Goal: Information Seeking & Learning: Learn about a topic

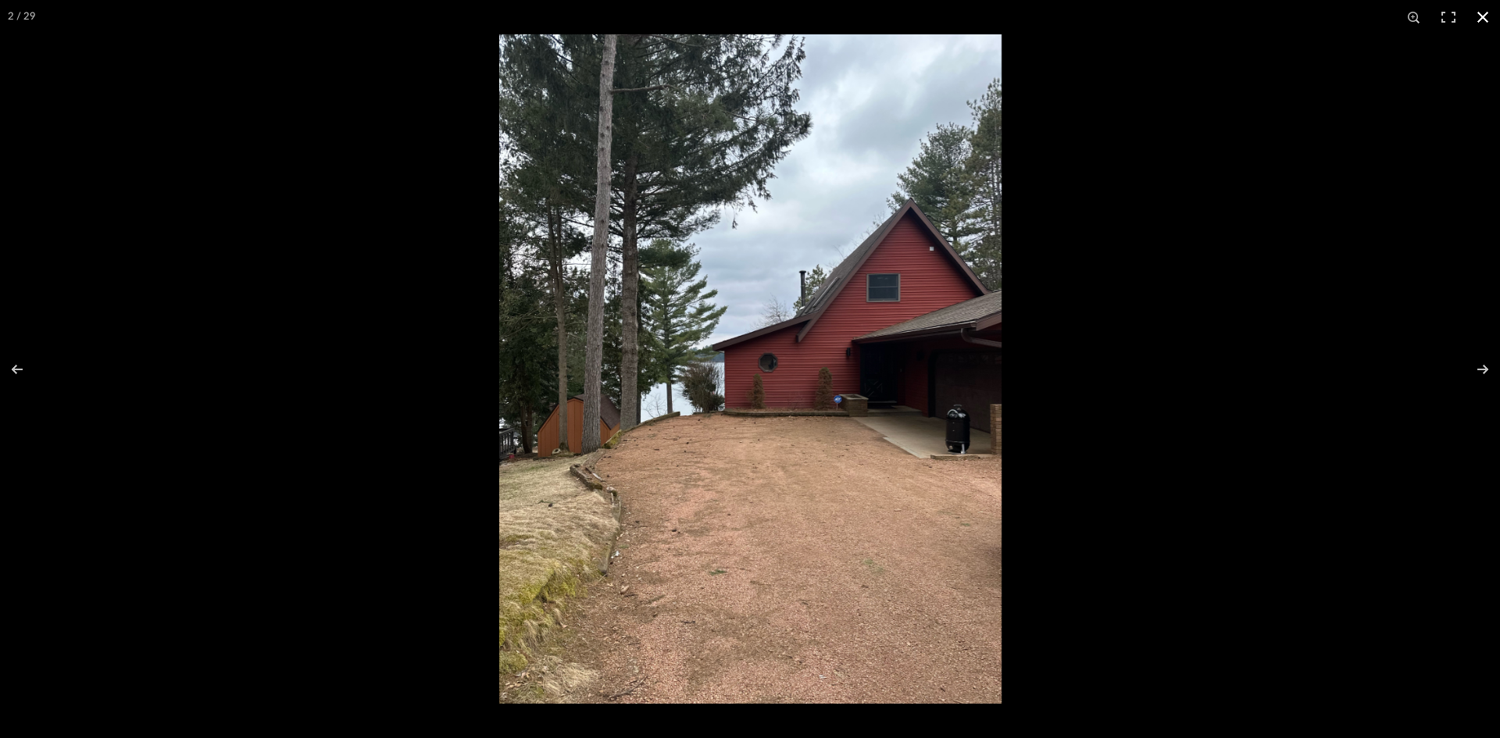
click at [1482, 12] on button at bounding box center [1482, 17] width 34 height 34
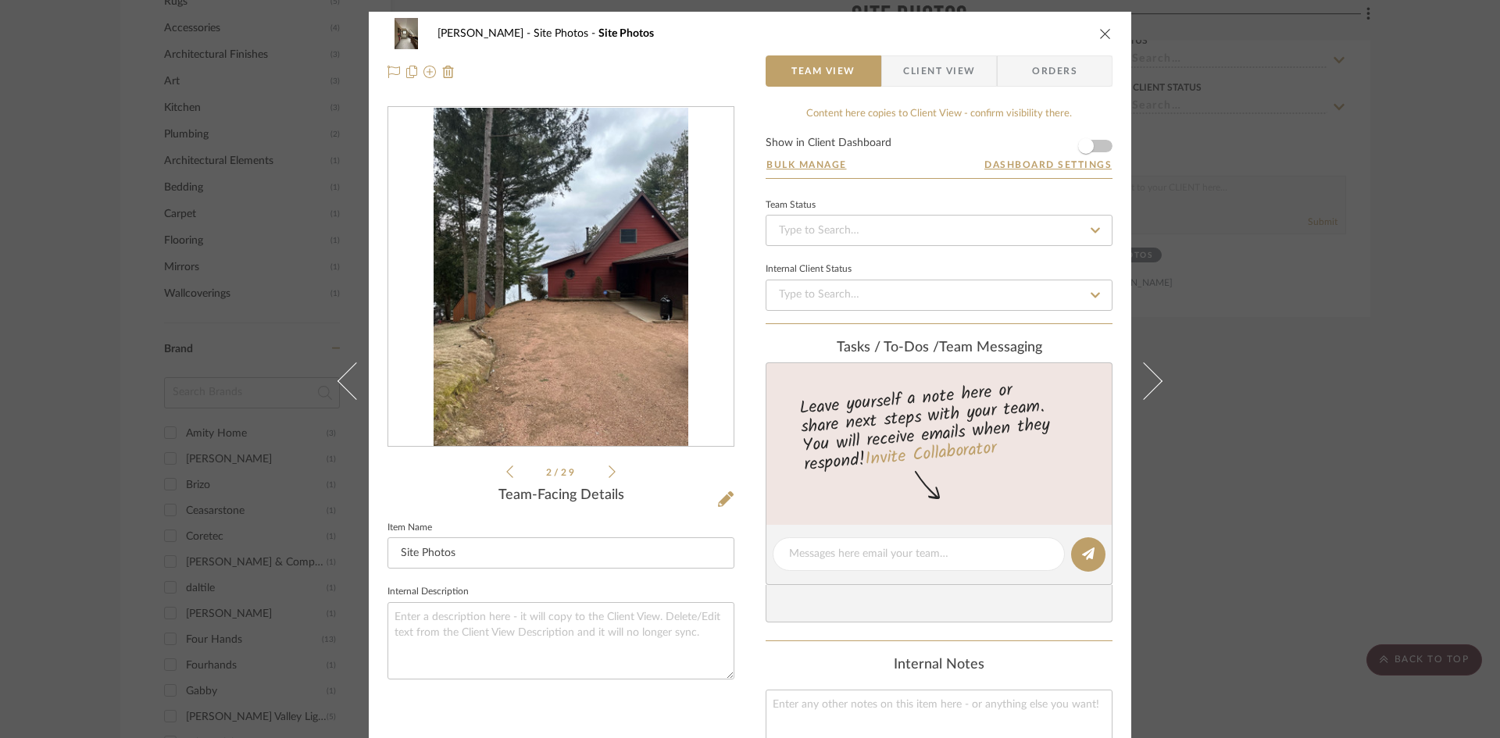
click at [1104, 34] on icon "close" at bounding box center [1105, 33] width 12 height 12
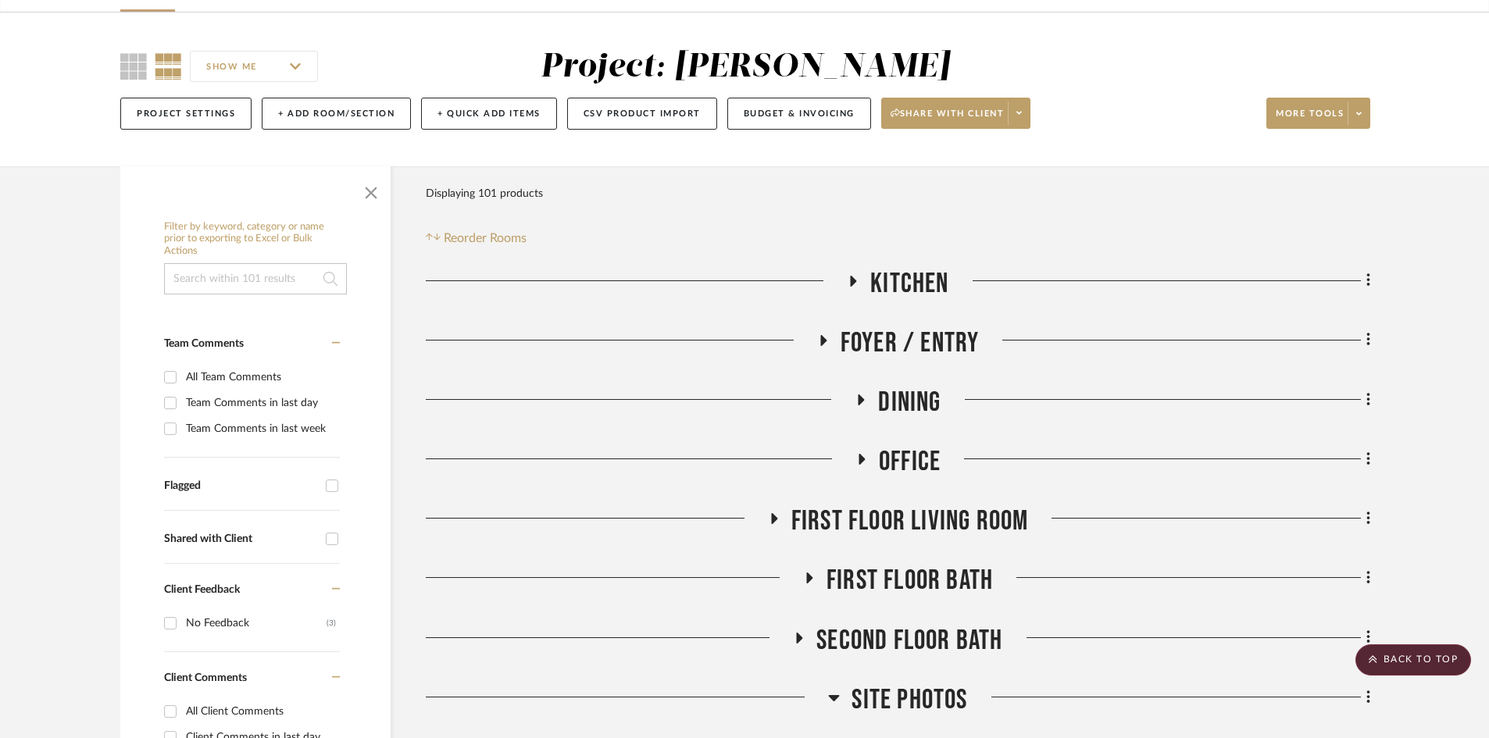
scroll to position [391, 0]
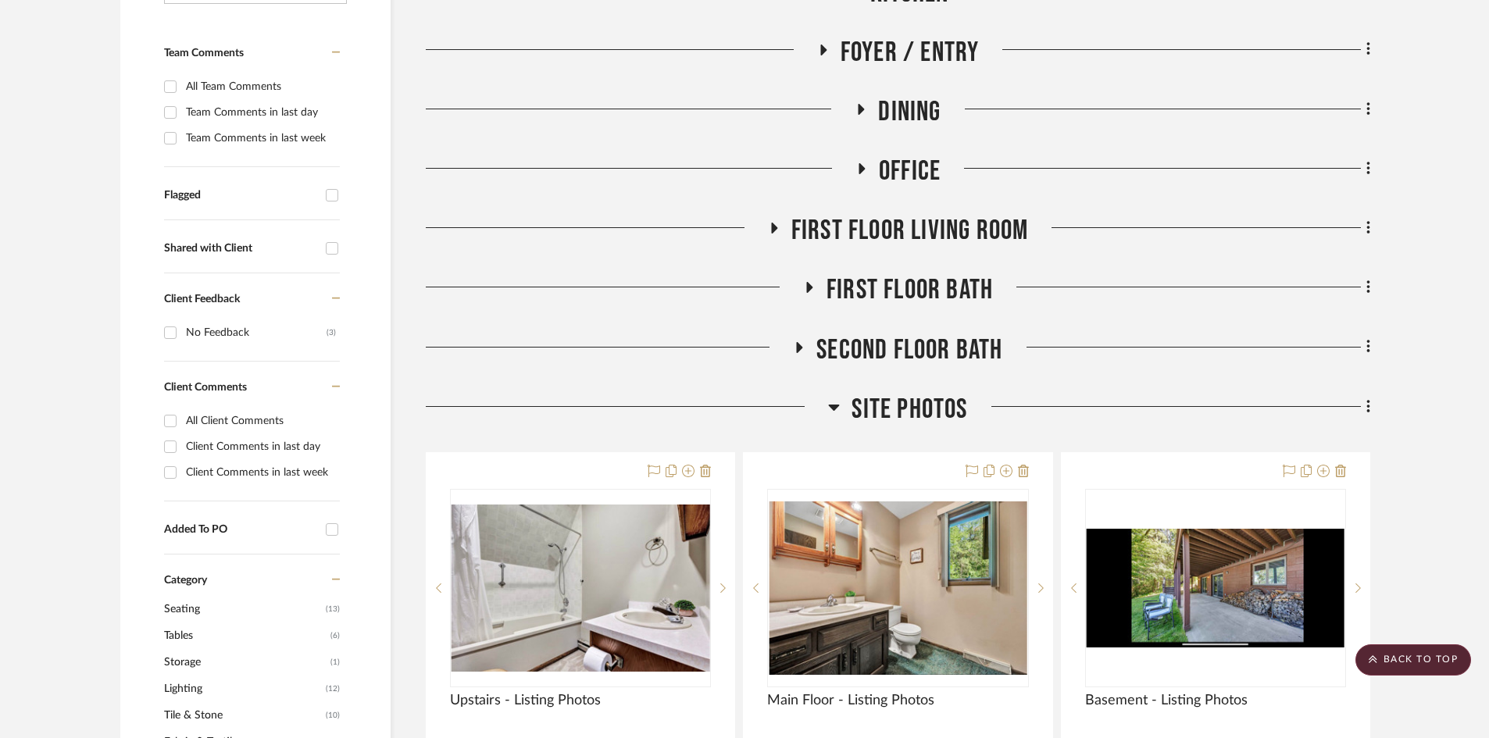
click at [907, 282] on span "First Floor Bath" at bounding box center [909, 290] width 166 height 34
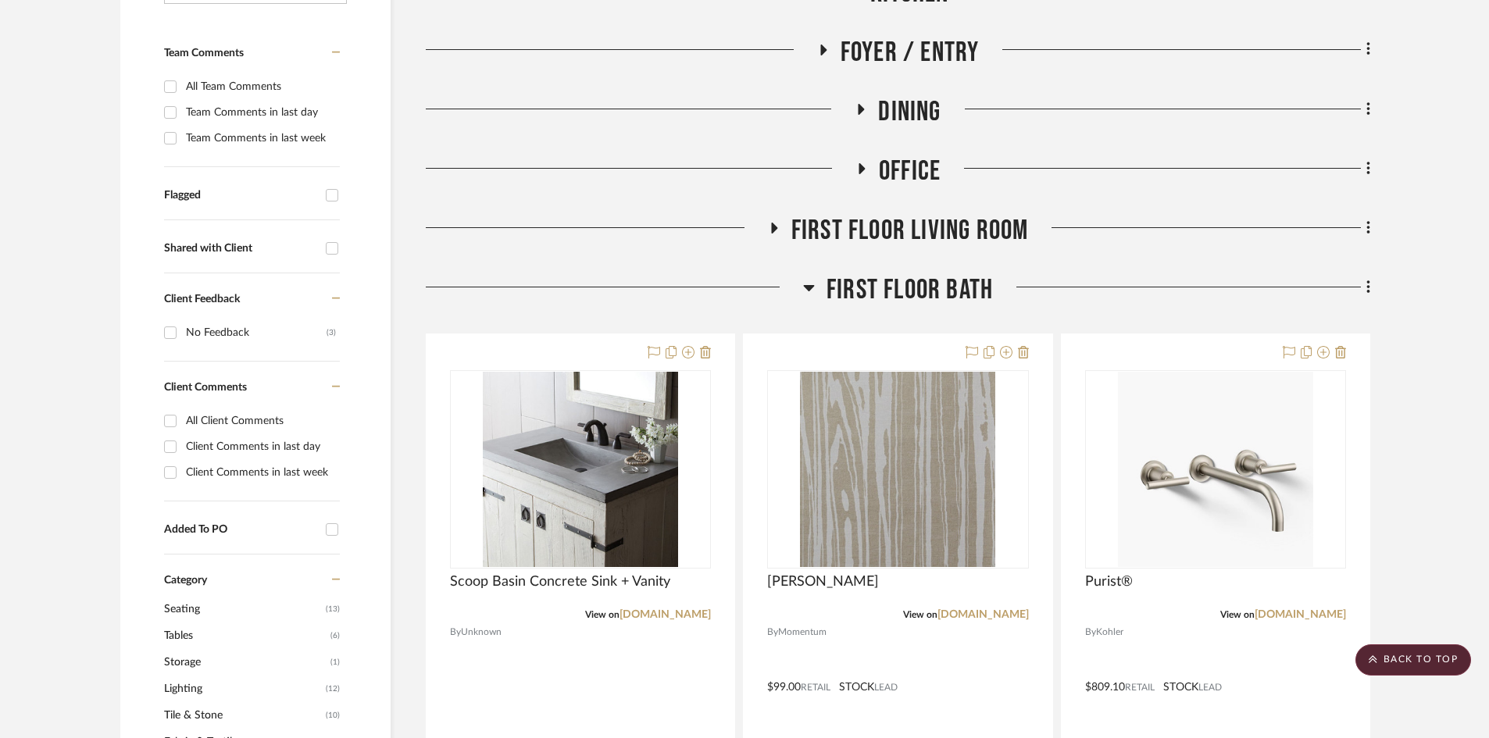
click at [910, 291] on span "First Floor Bath" at bounding box center [909, 290] width 166 height 34
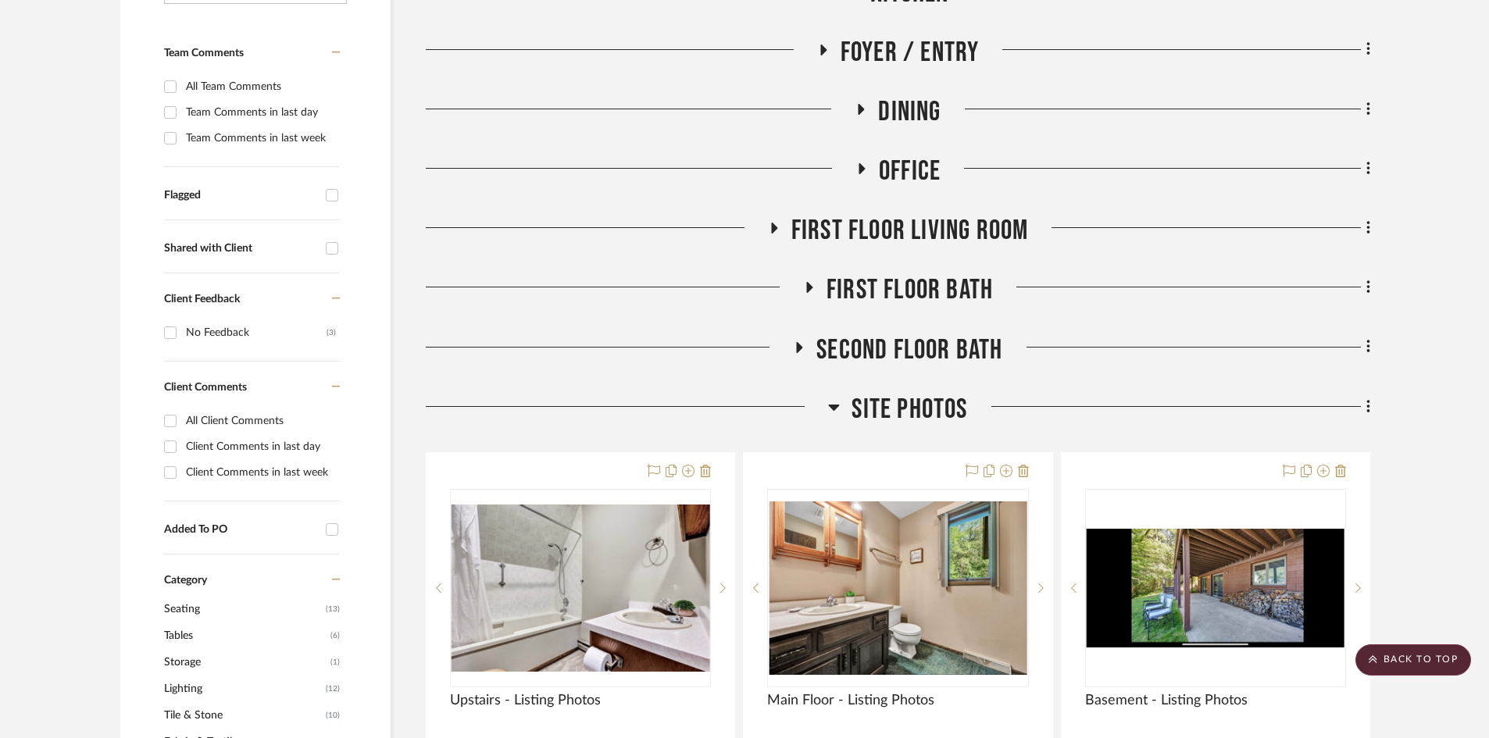
click at [905, 353] on span "Second Floor Bath" at bounding box center [909, 351] width 186 height 34
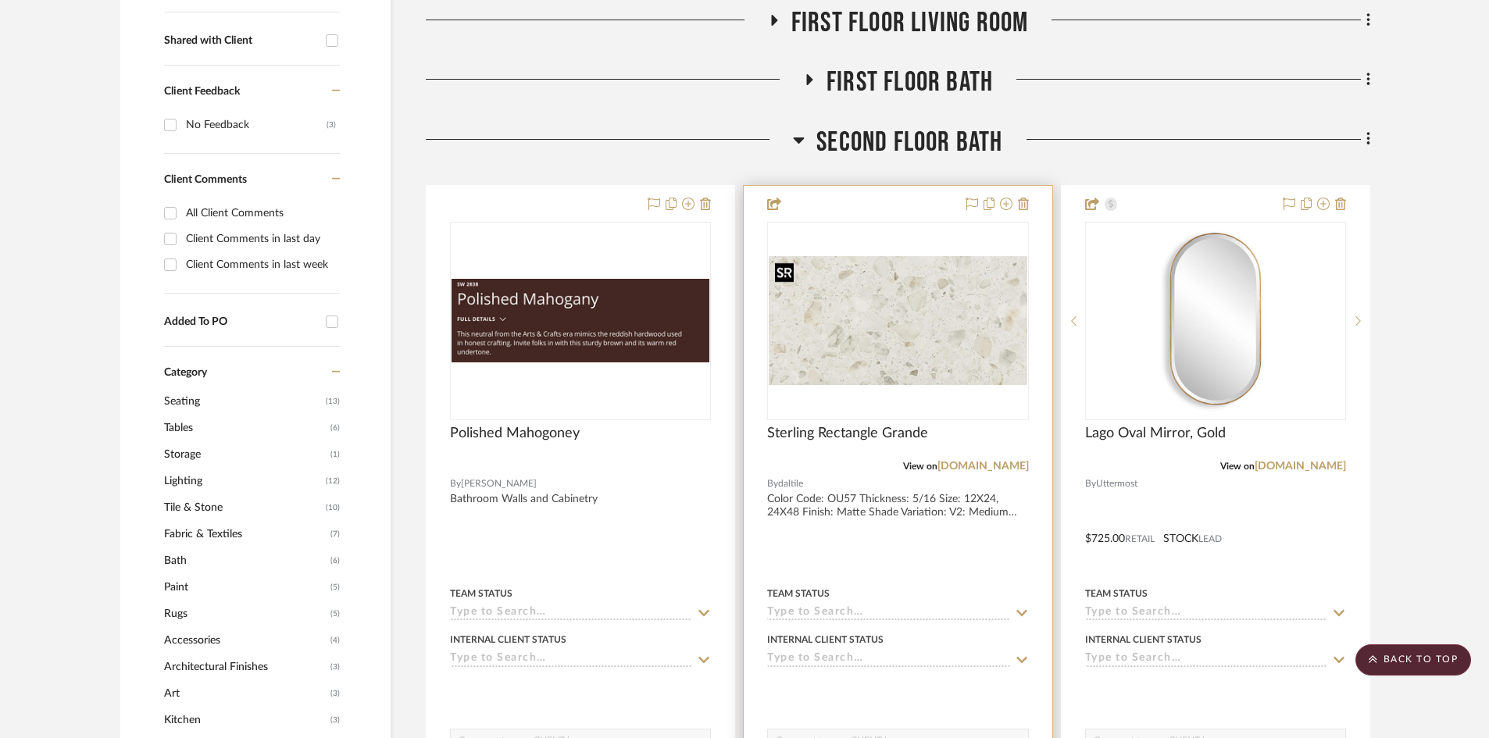
scroll to position [625, 0]
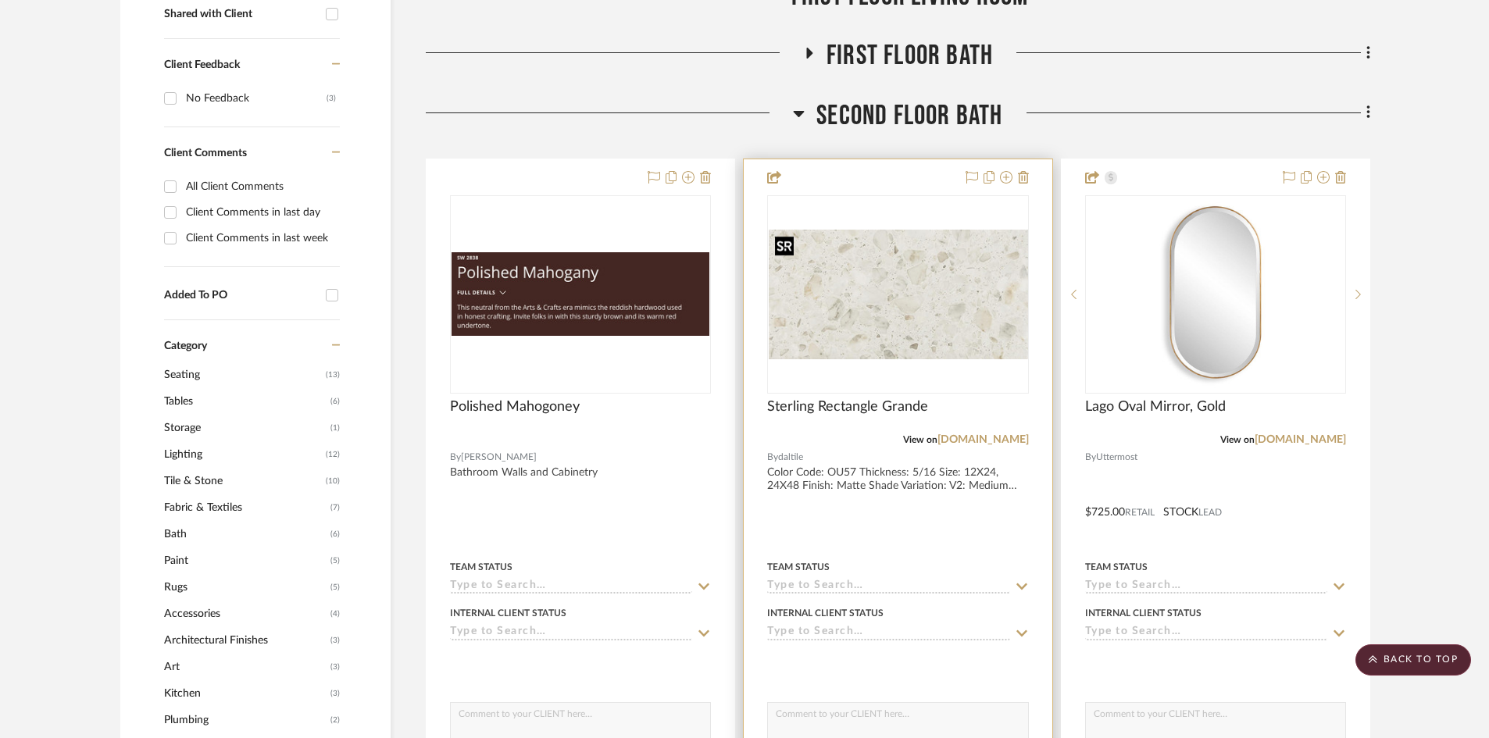
click at [901, 284] on div at bounding box center [897, 294] width 261 height 198
click at [912, 345] on img "0" at bounding box center [898, 294] width 258 height 129
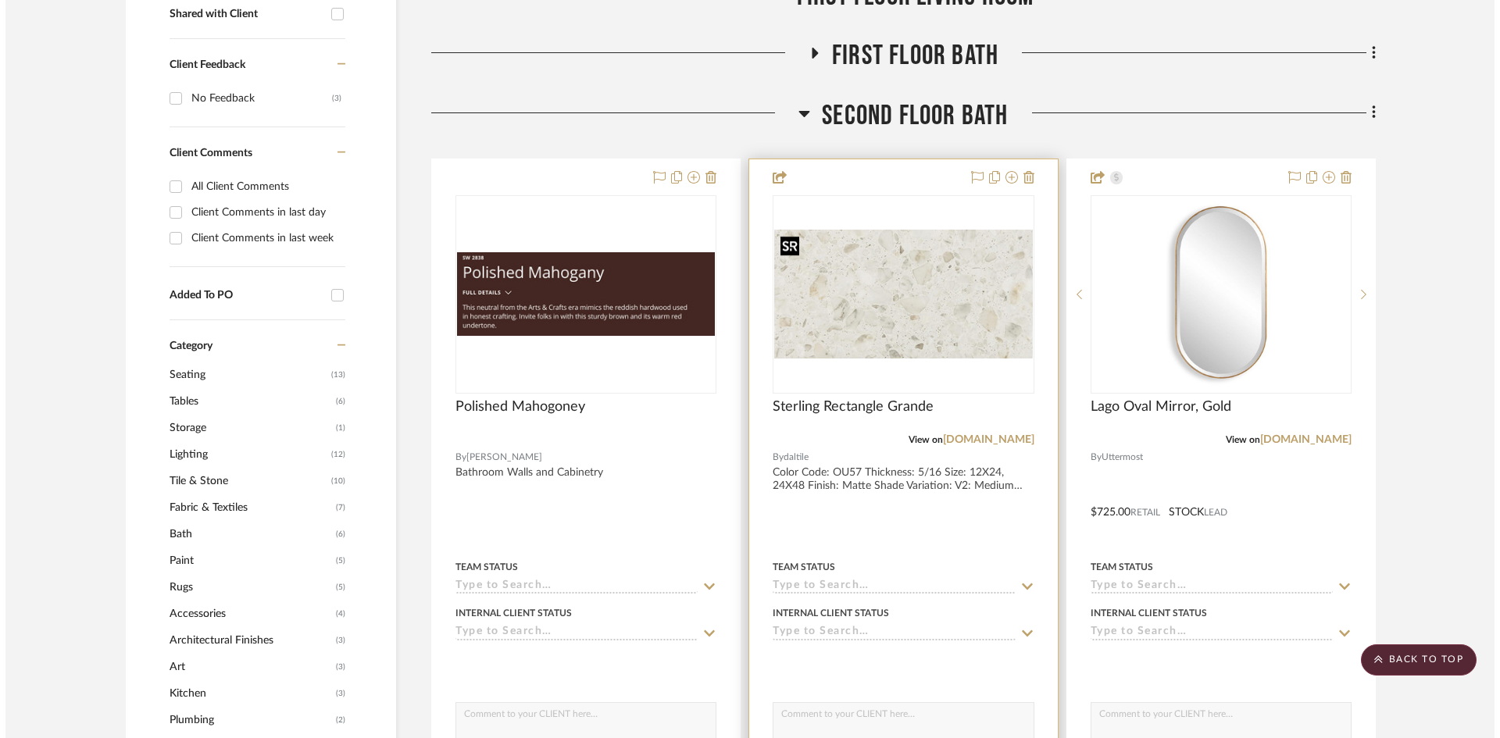
scroll to position [0, 0]
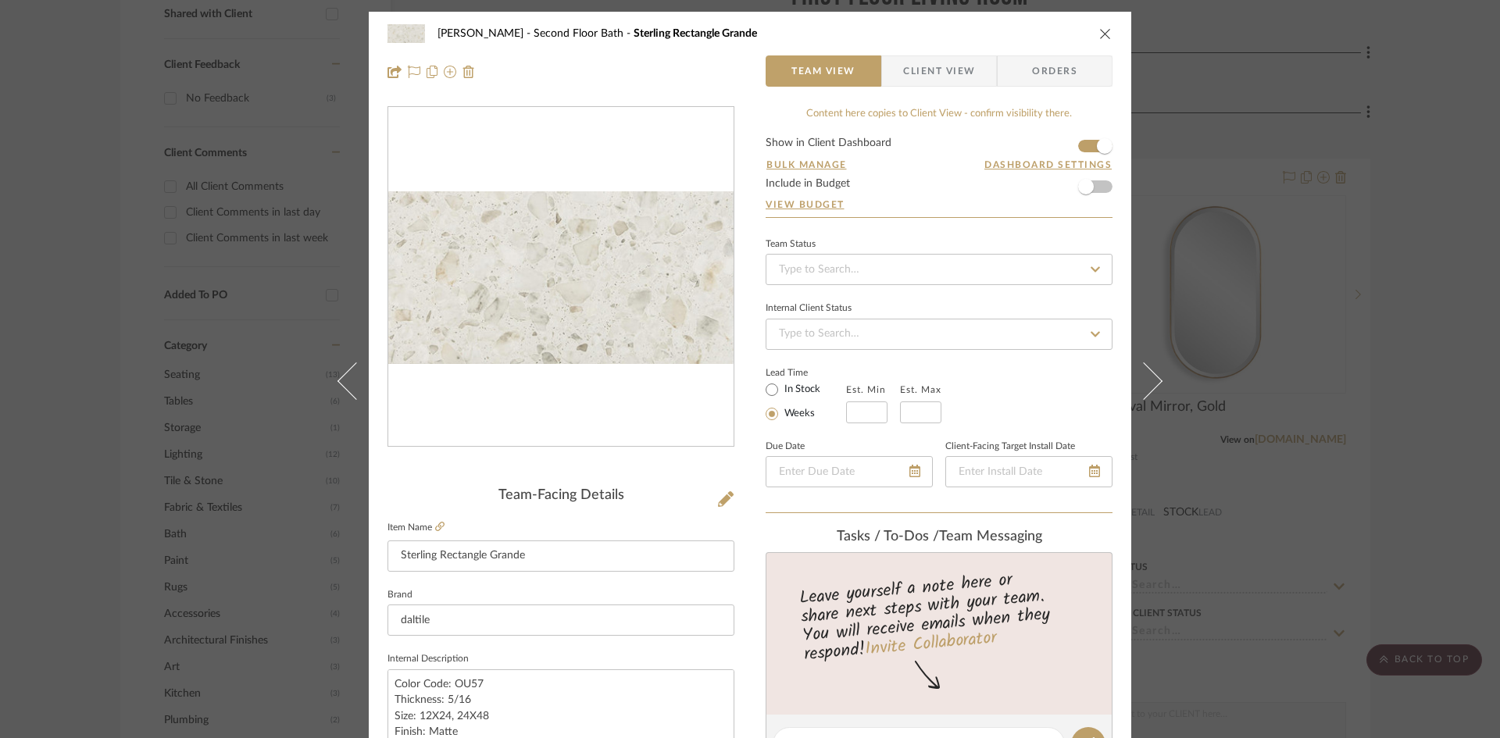
click at [460, 283] on img "0" at bounding box center [560, 277] width 345 height 173
drag, startPoint x: 835, startPoint y: 406, endPoint x: 585, endPoint y: 306, distance: 269.2
click at [585, 306] on img "0" at bounding box center [560, 277] width 345 height 173
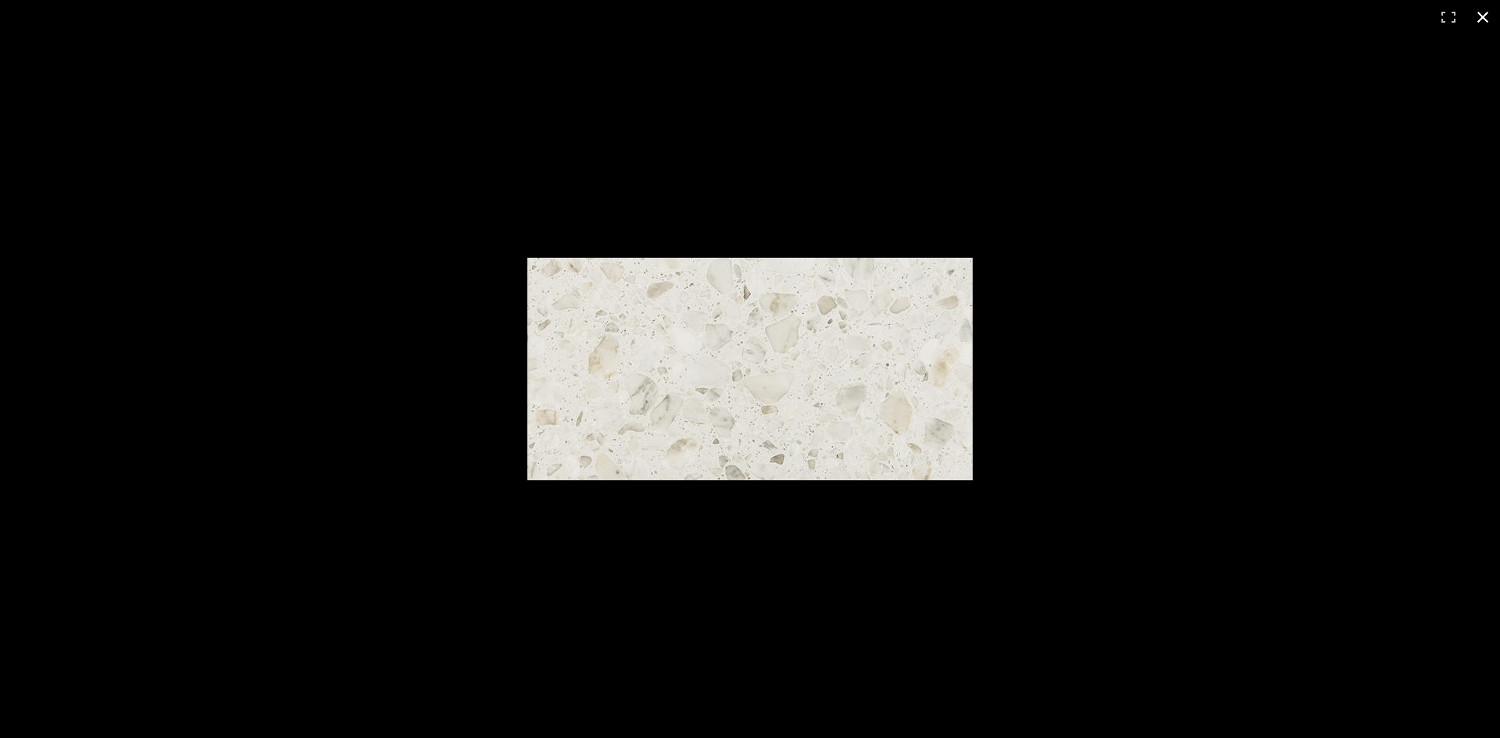
click at [1481, 20] on button at bounding box center [1482, 17] width 34 height 34
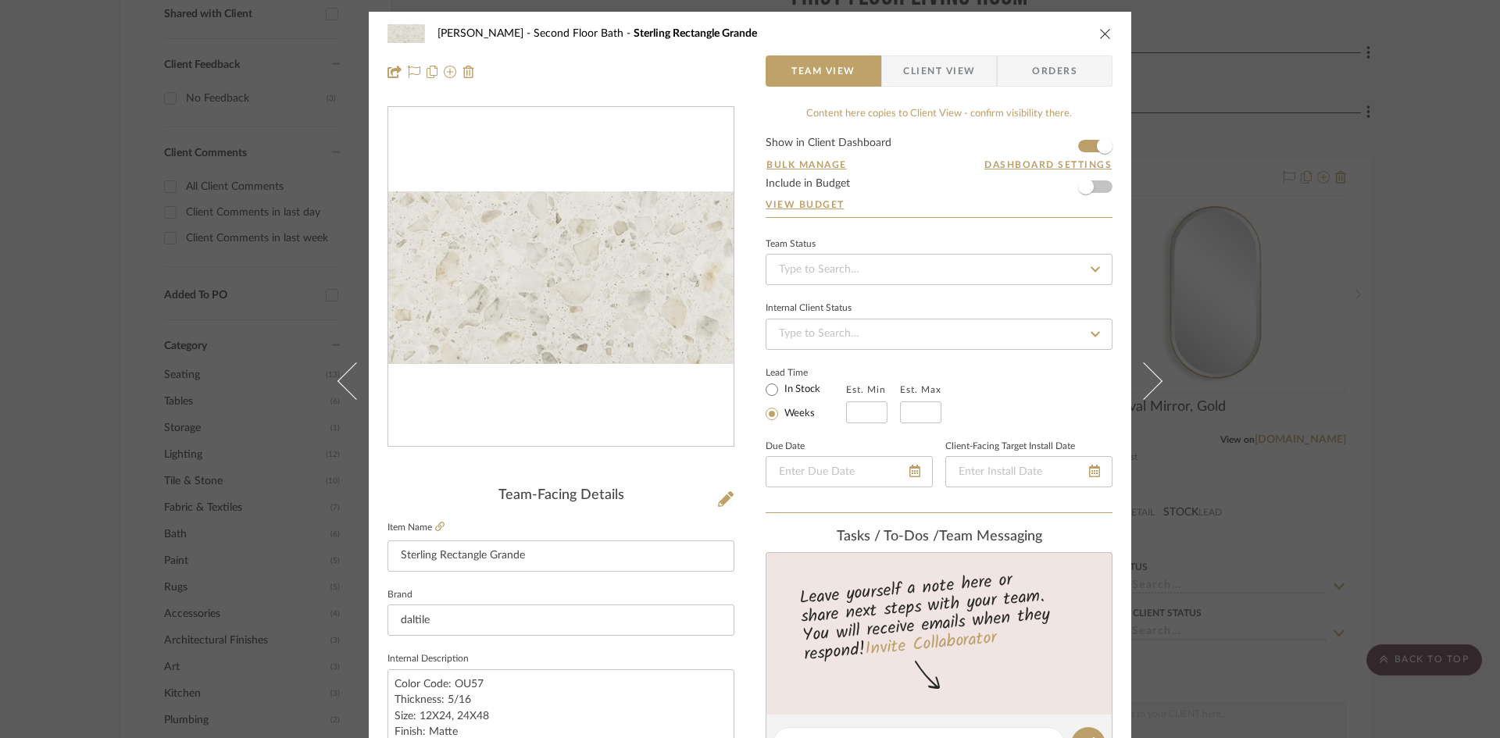
click at [1099, 36] on icon "close" at bounding box center [1105, 33] width 12 height 12
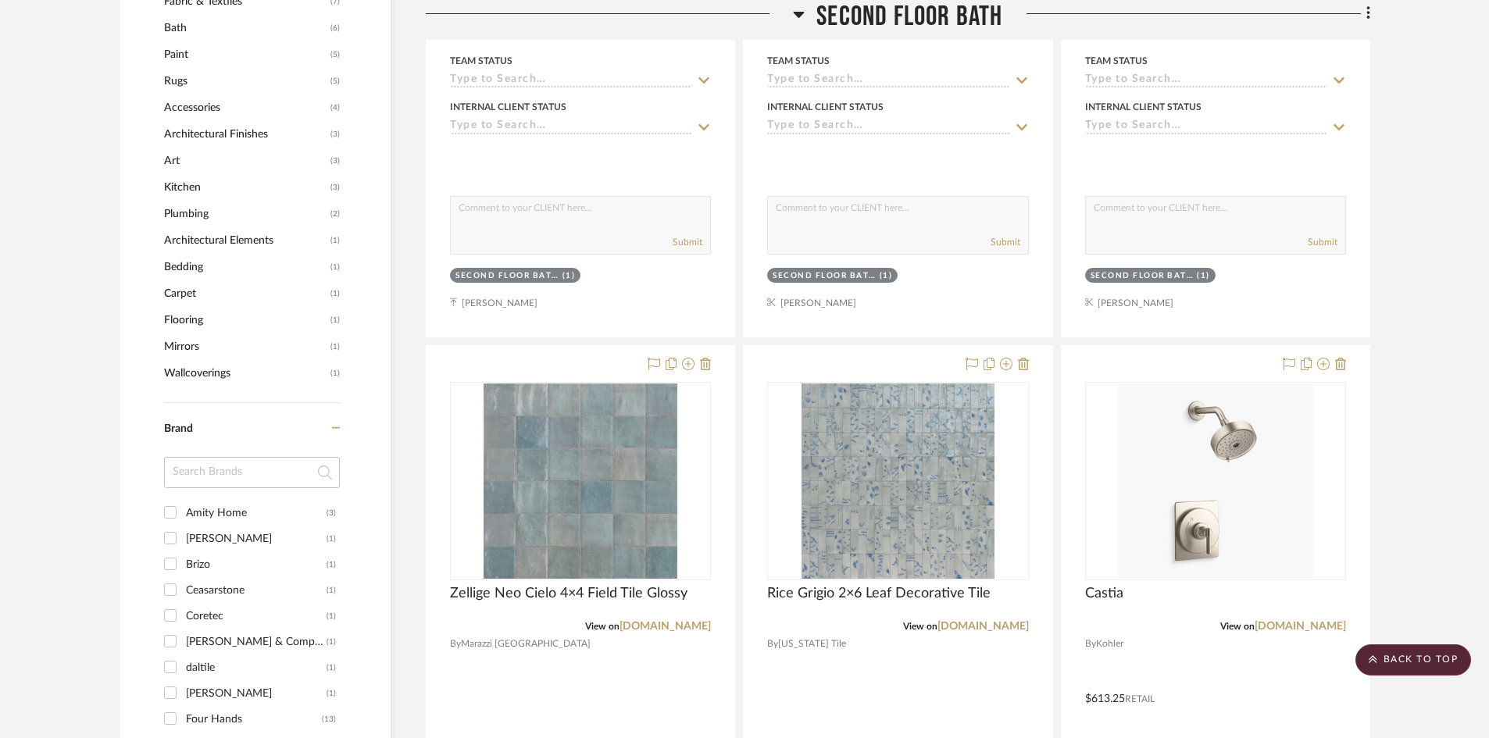
scroll to position [1328, 0]
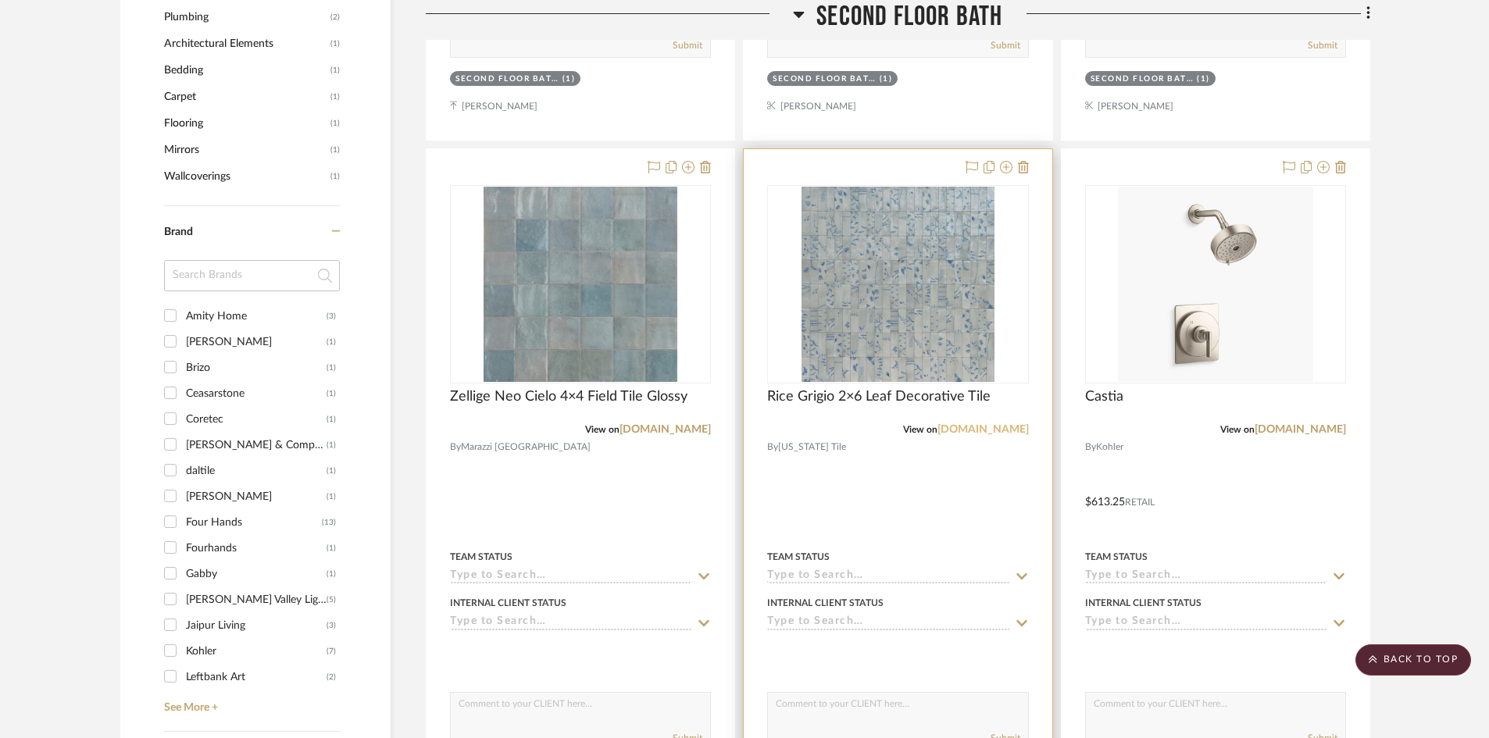
click at [982, 434] on link "[DOMAIN_NAME]" at bounding box center [982, 429] width 91 height 11
click at [869, 488] on div at bounding box center [898, 491] width 308 height 684
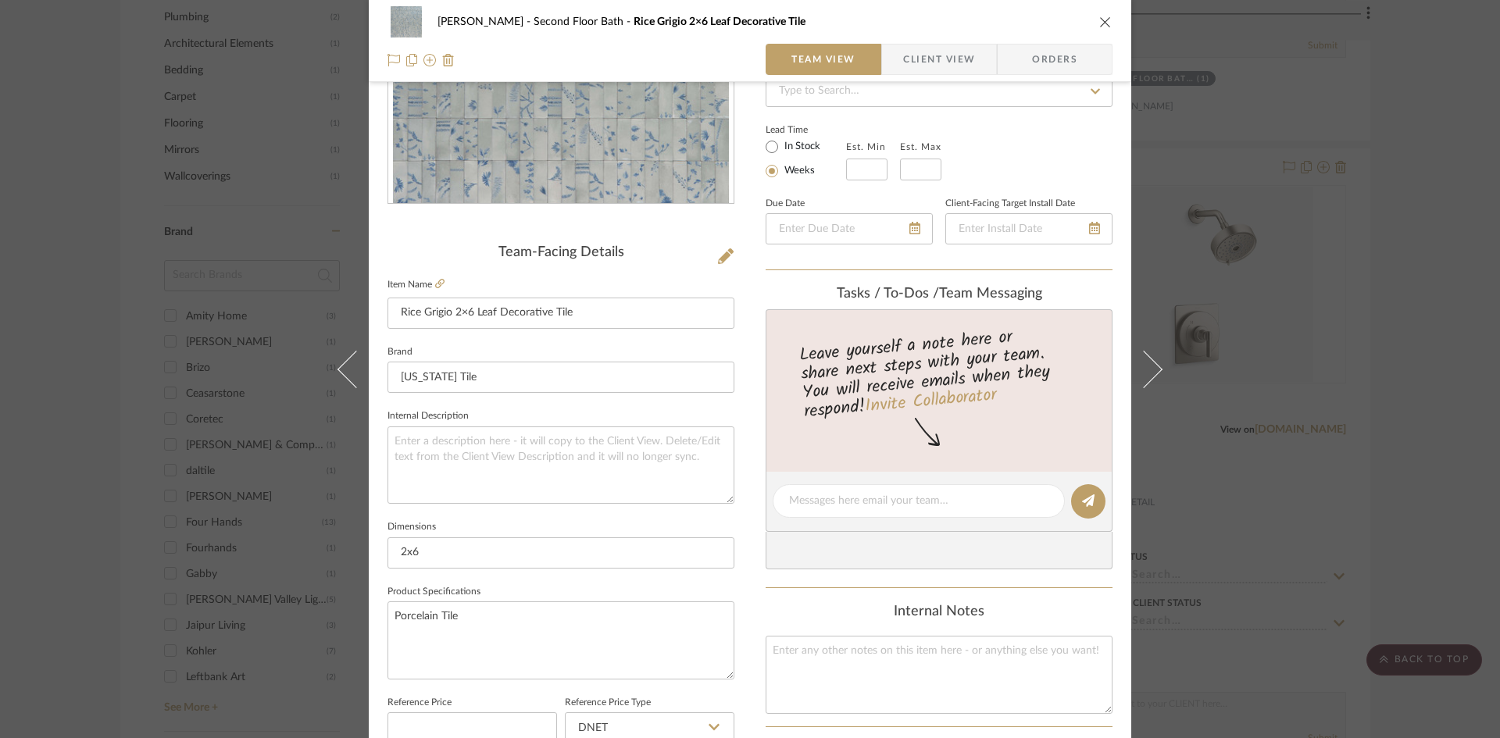
scroll to position [312, 0]
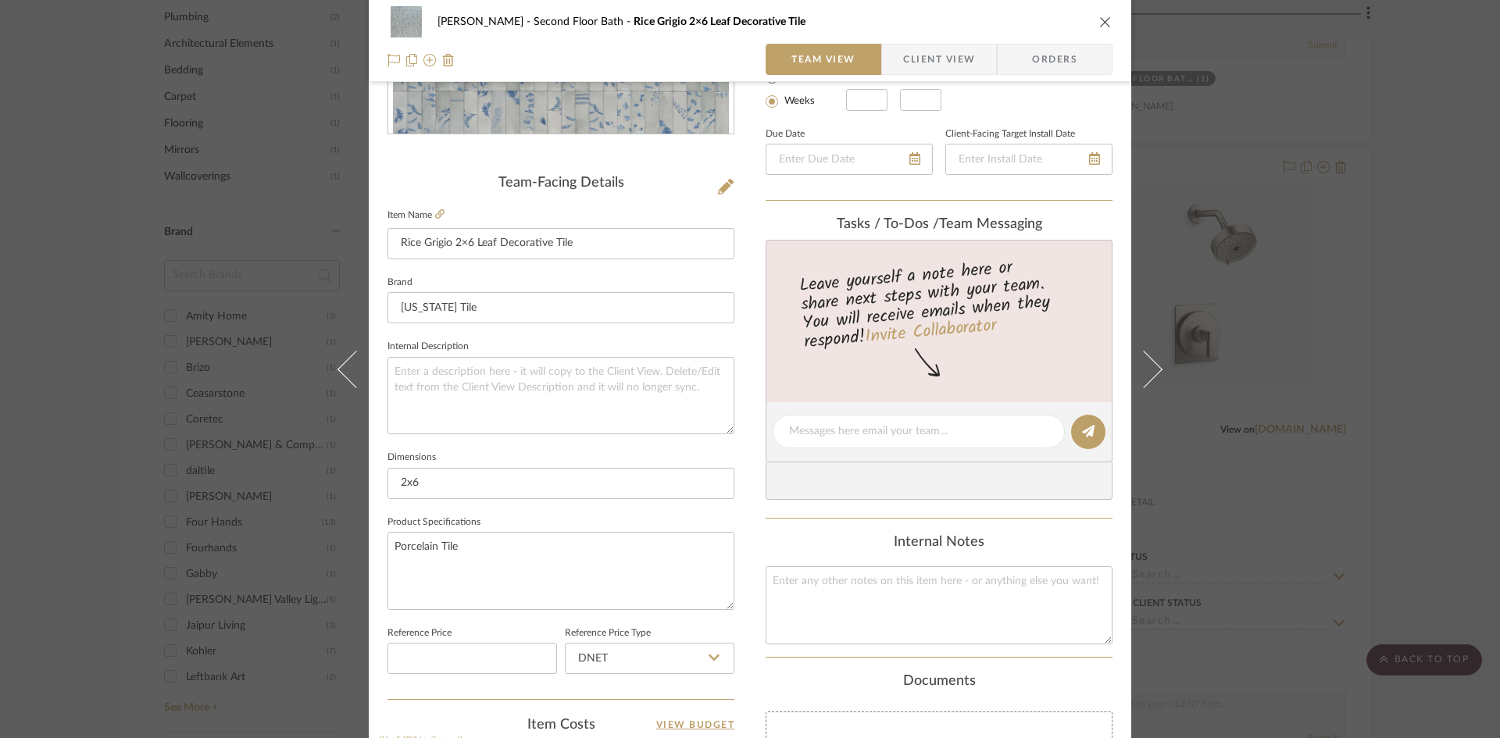
click at [1103, 17] on icon "close" at bounding box center [1105, 22] width 12 height 12
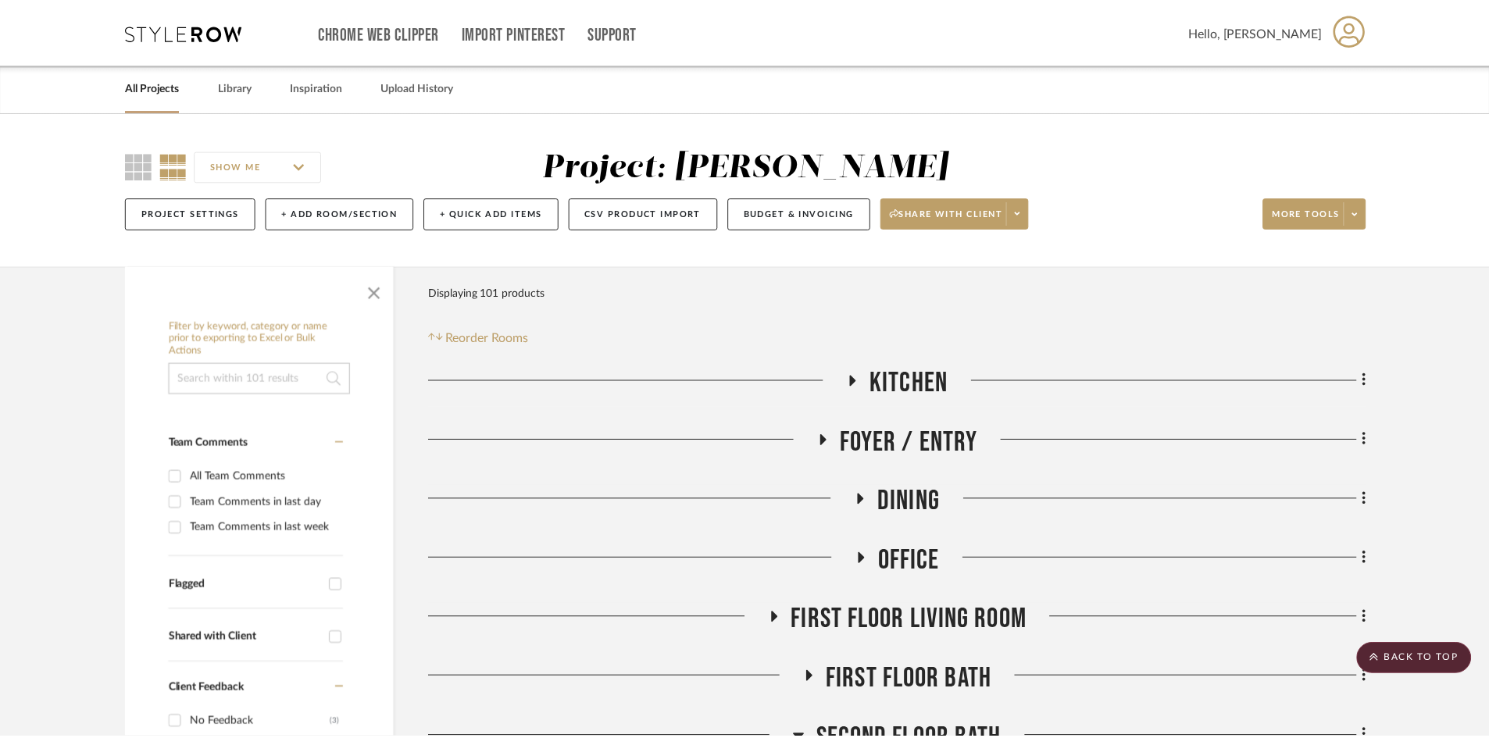
scroll to position [1328, 0]
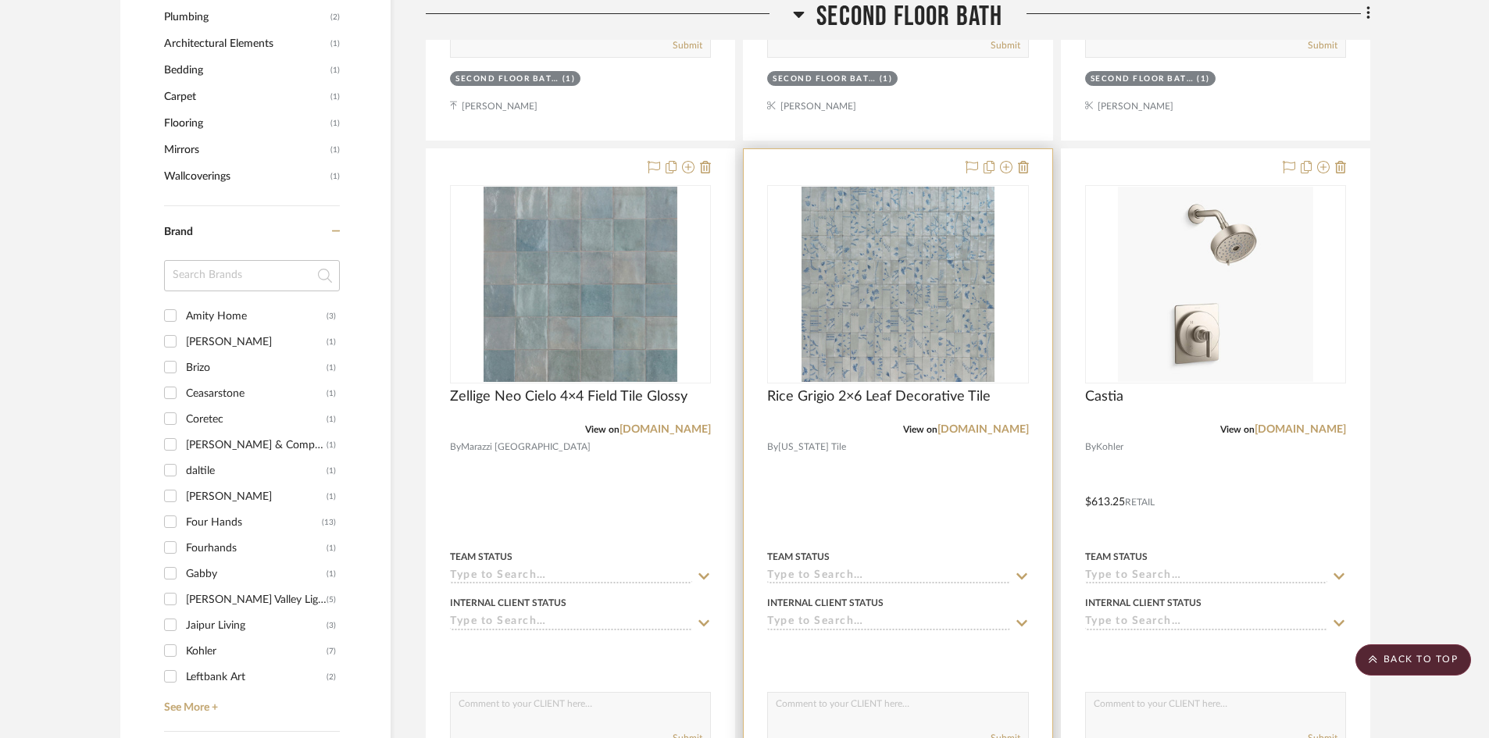
click at [827, 462] on div at bounding box center [898, 491] width 308 height 684
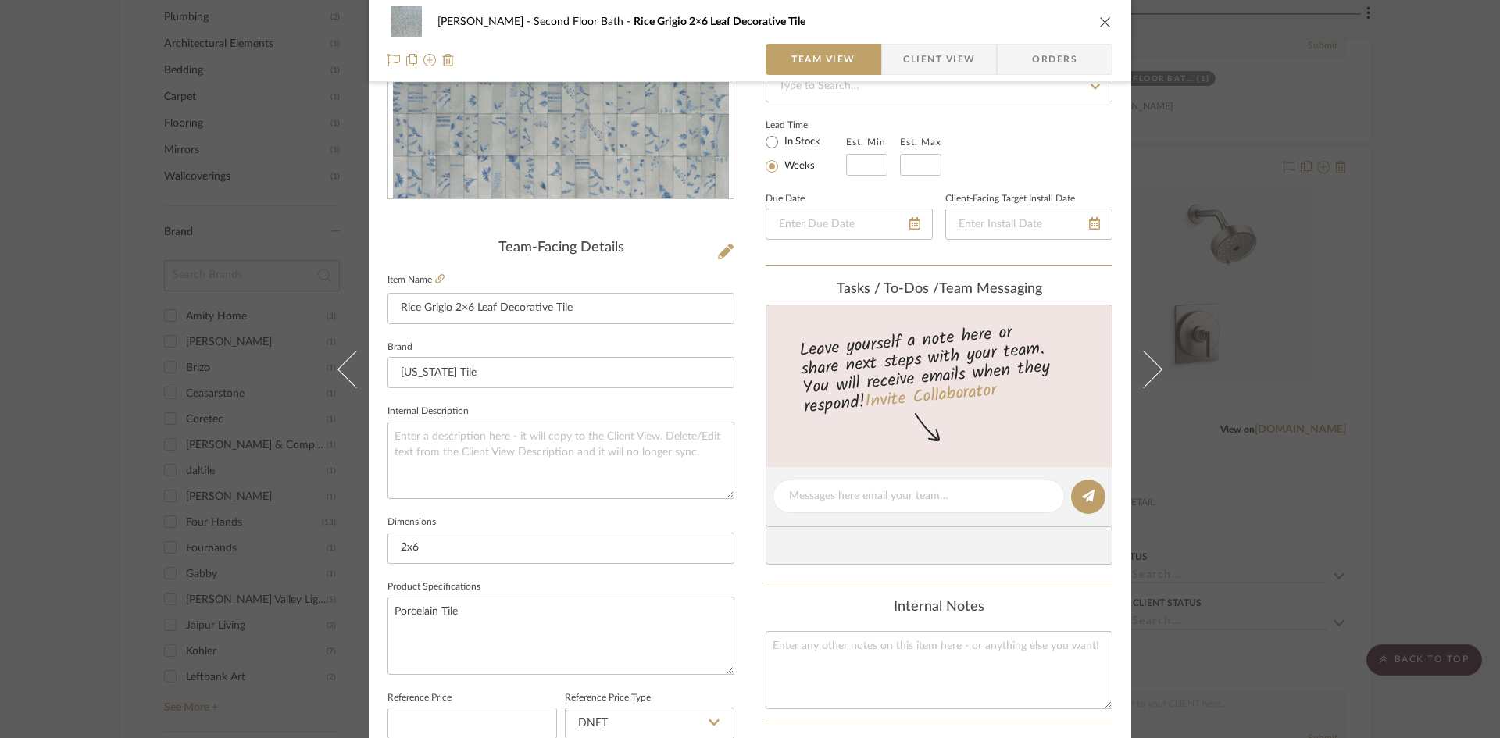
scroll to position [0, 0]
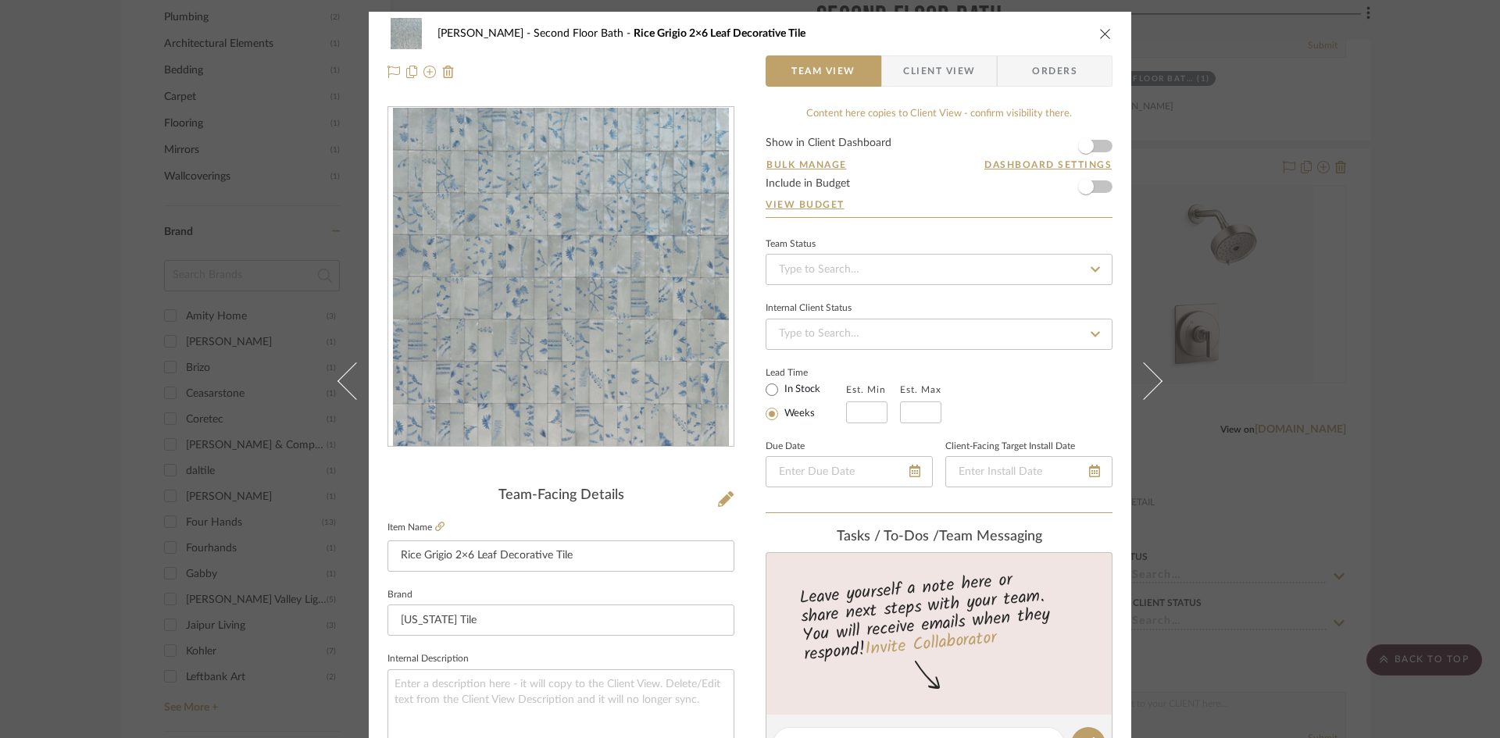
drag, startPoint x: 1100, startPoint y: 36, endPoint x: 936, endPoint y: 6, distance: 166.7
click at [1100, 36] on icon "close" at bounding box center [1105, 33] width 12 height 12
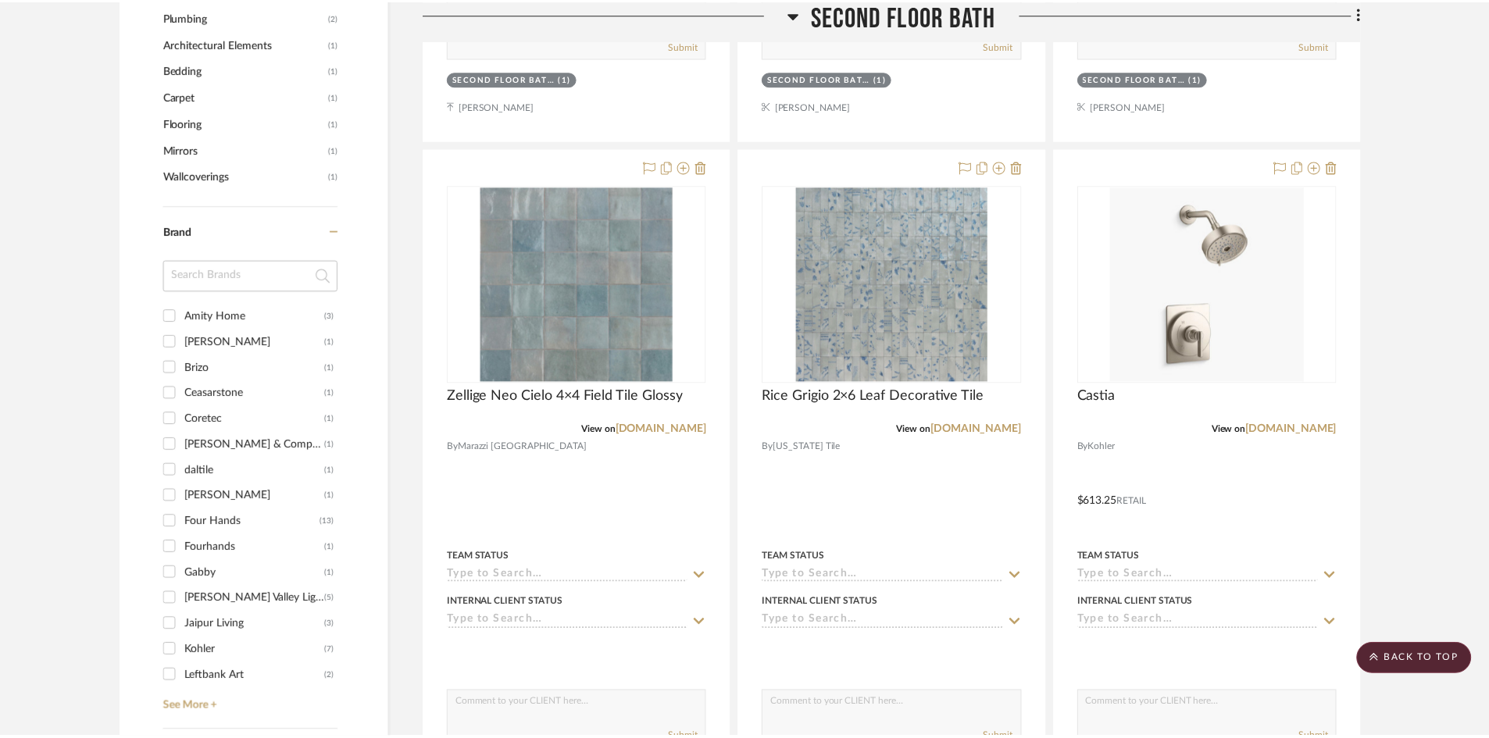
scroll to position [1328, 0]
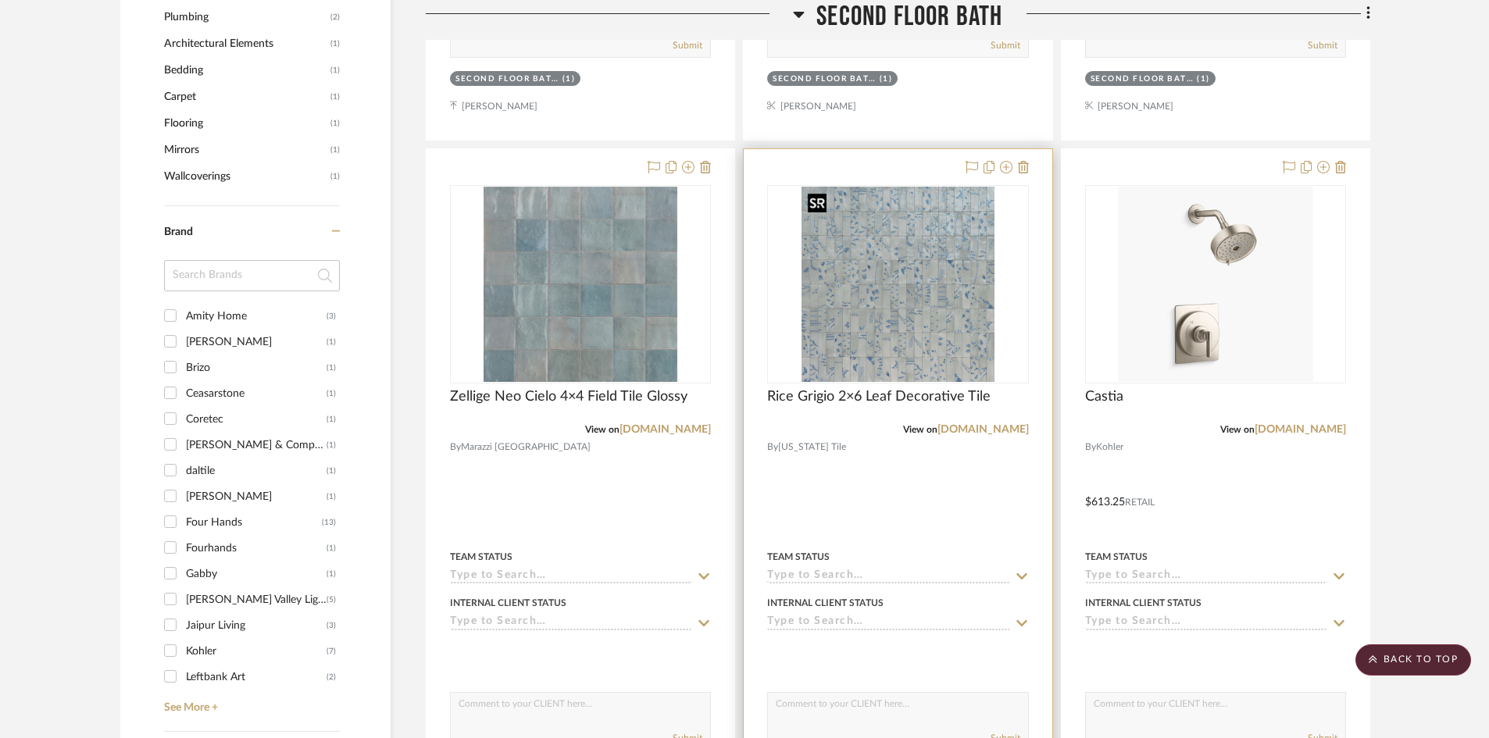
click at [928, 291] on img "0" at bounding box center [897, 284] width 193 height 195
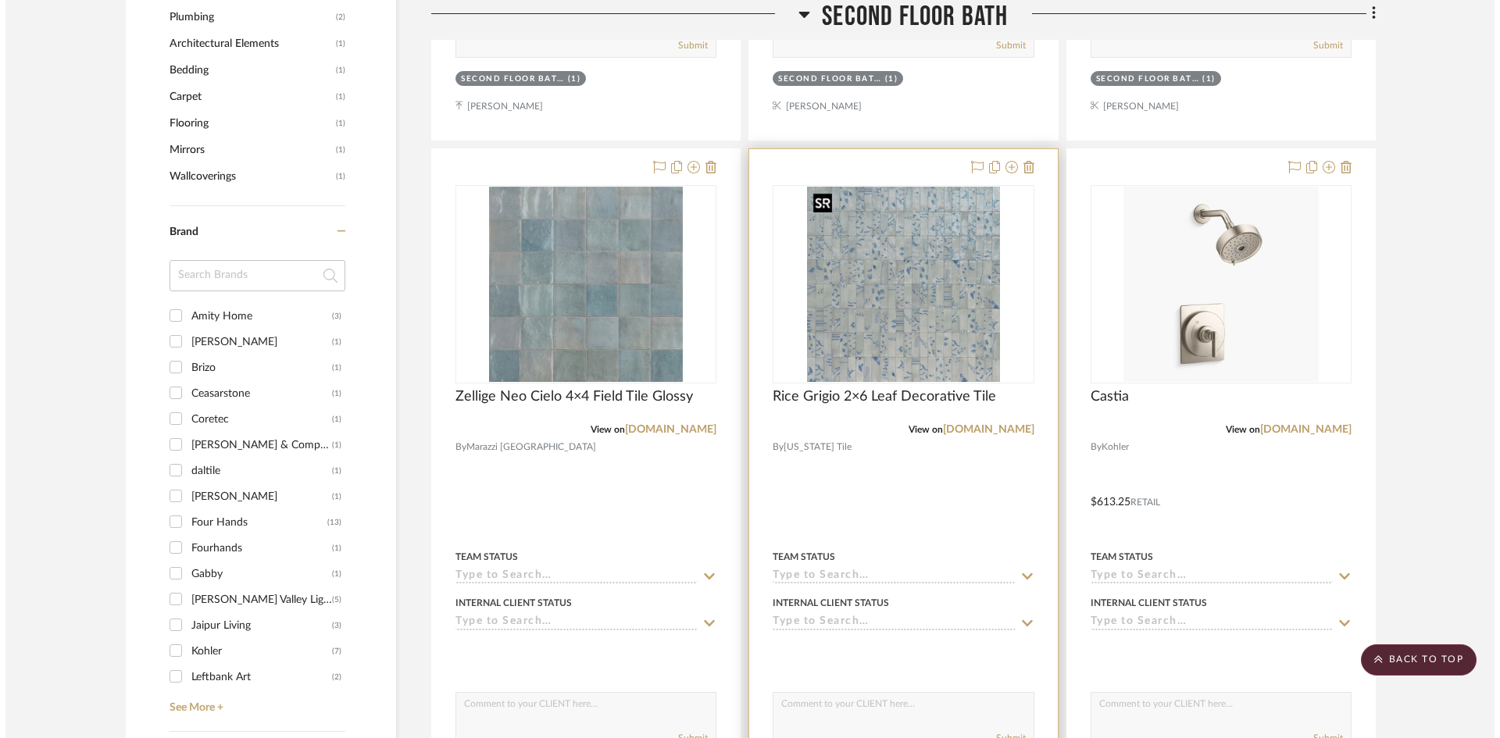
scroll to position [0, 0]
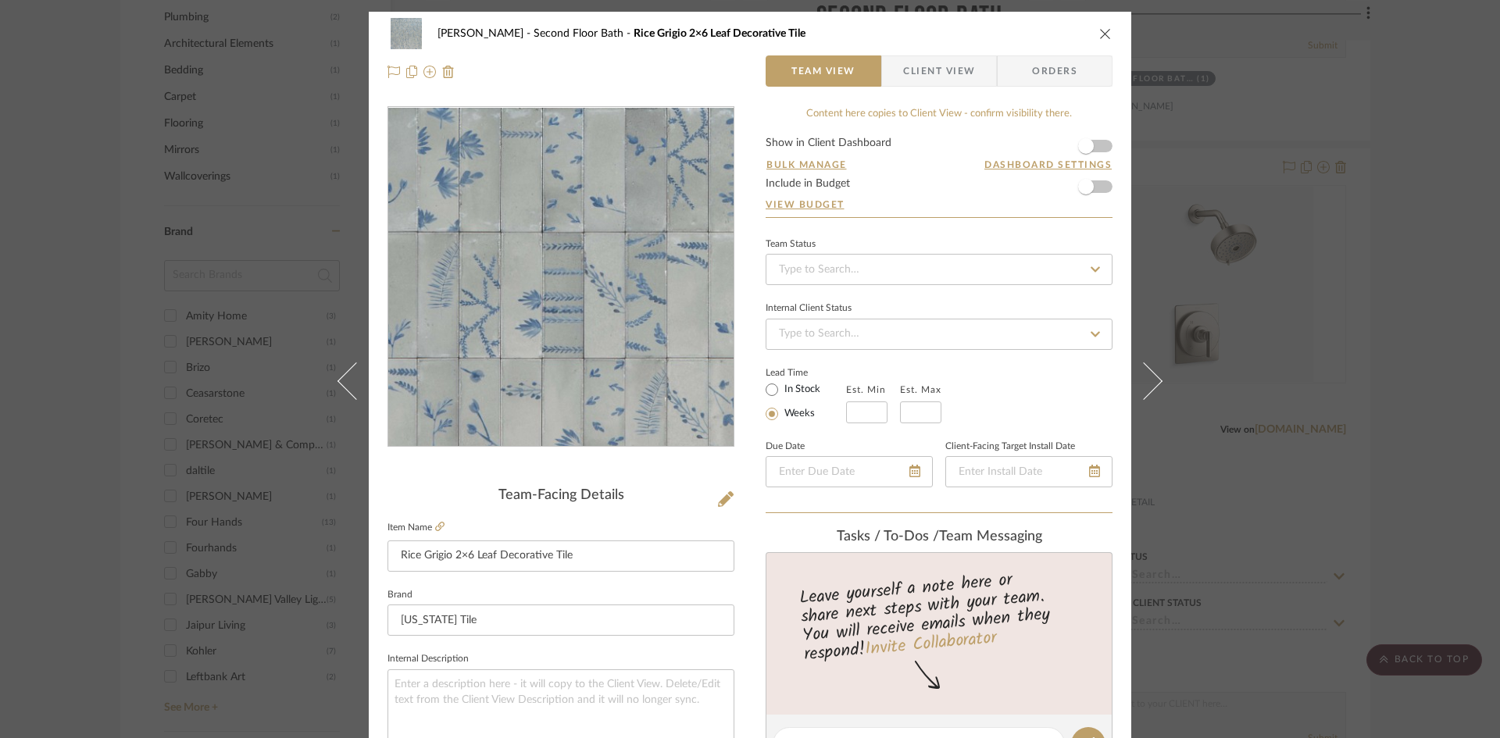
click at [549, 331] on img "0" at bounding box center [560, 277] width 335 height 339
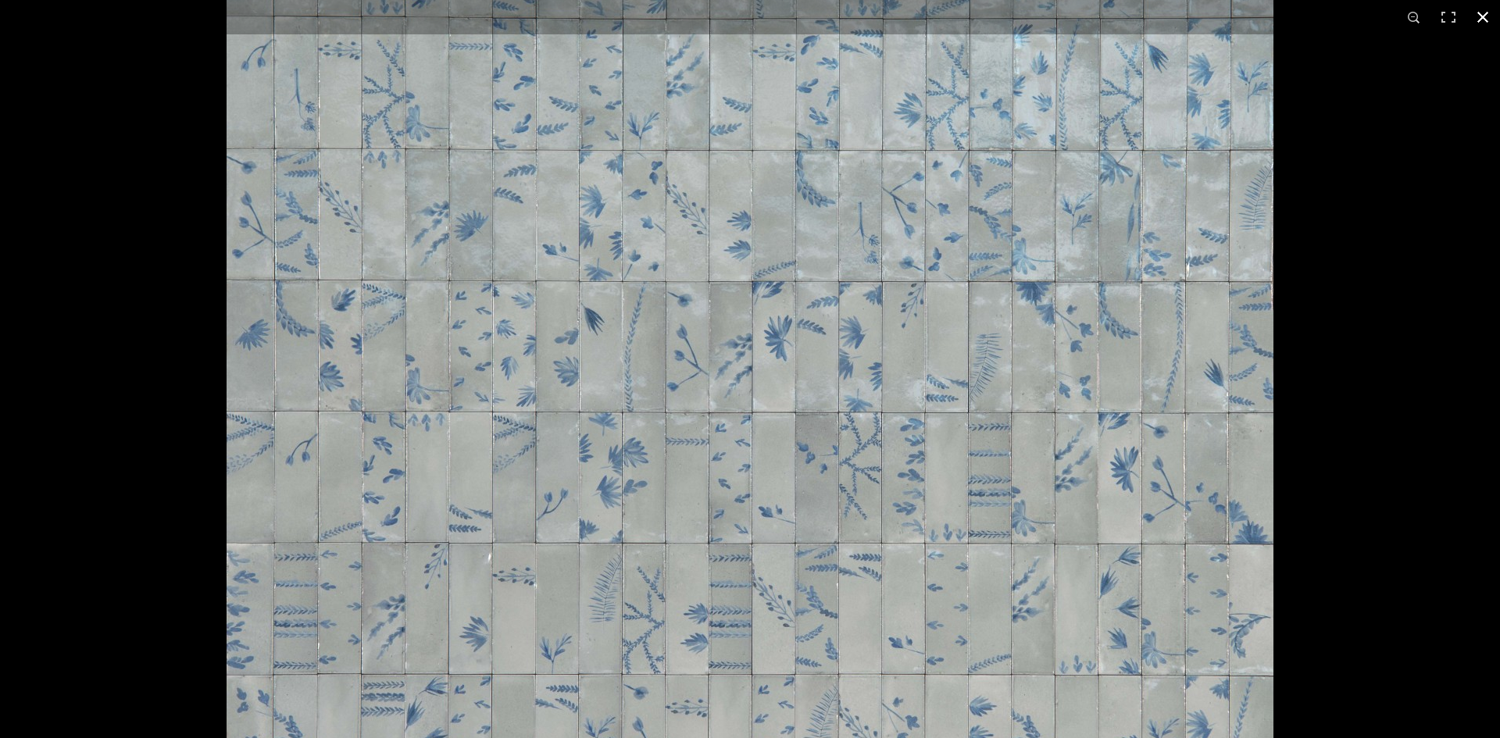
click at [1487, 15] on button at bounding box center [1482, 17] width 34 height 34
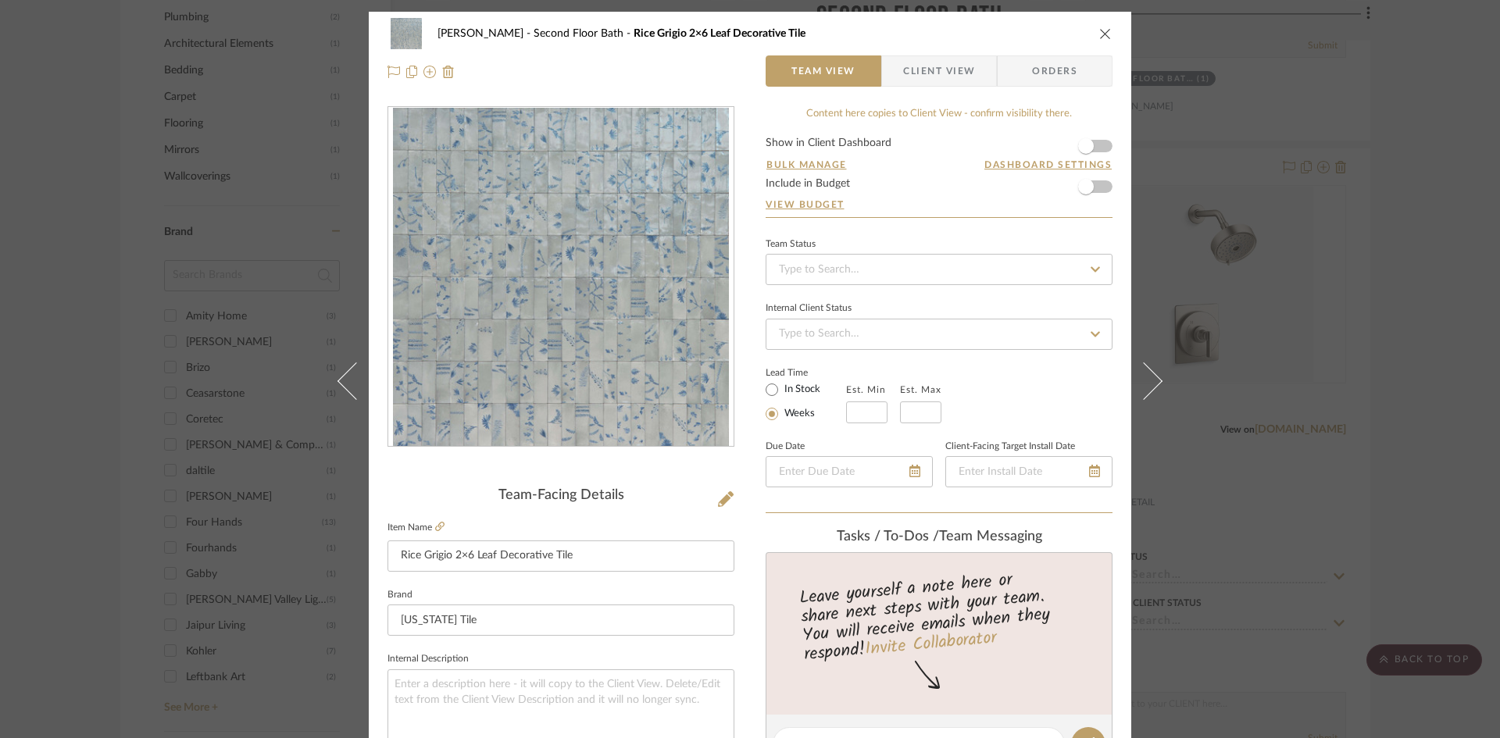
click at [624, 356] on img "0" at bounding box center [560, 277] width 335 height 339
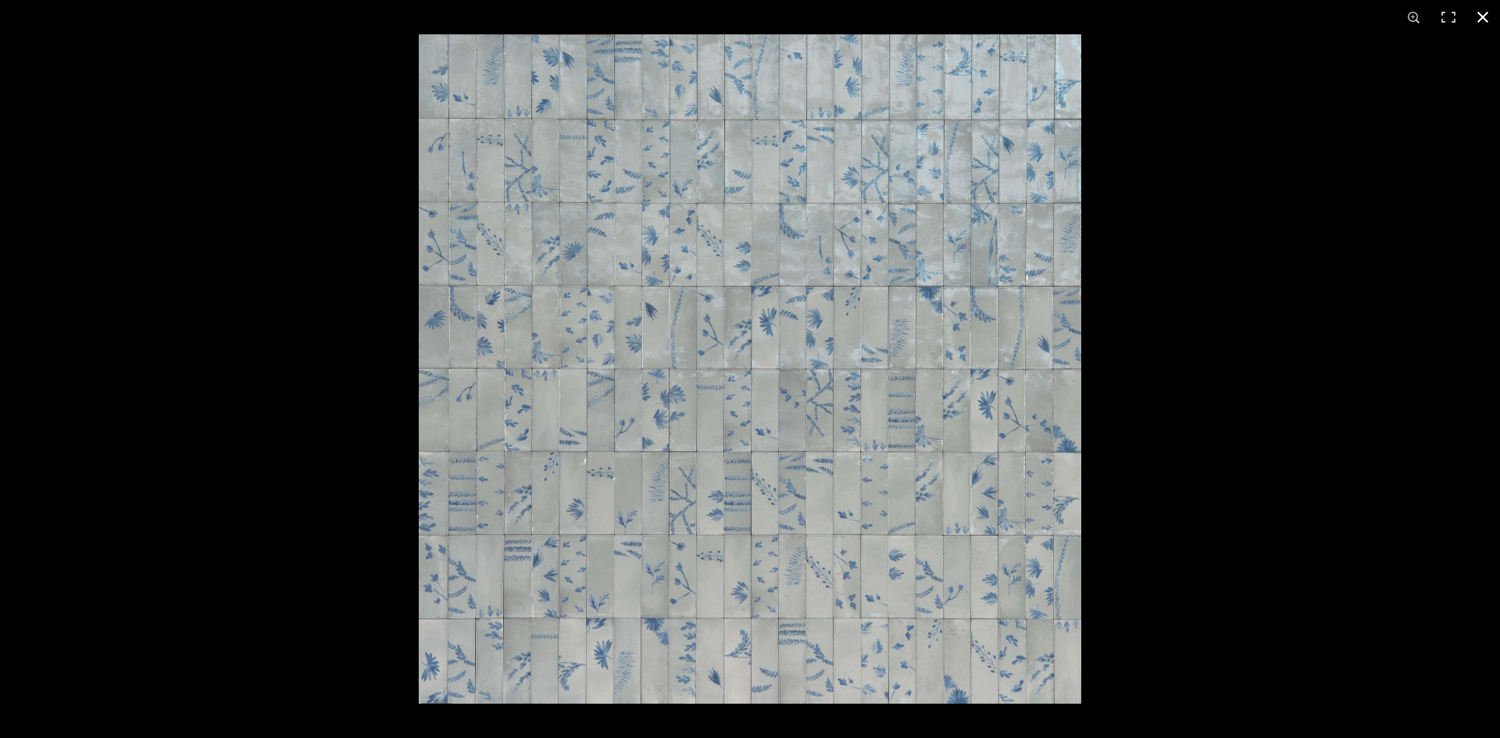
click at [1483, 14] on button at bounding box center [1482, 17] width 34 height 34
